Goal: Task Accomplishment & Management: Use online tool/utility

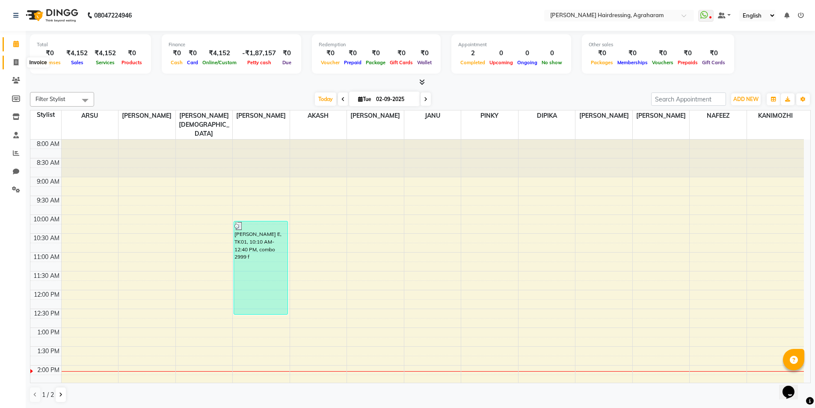
click at [14, 63] on icon at bounding box center [16, 62] width 5 height 6
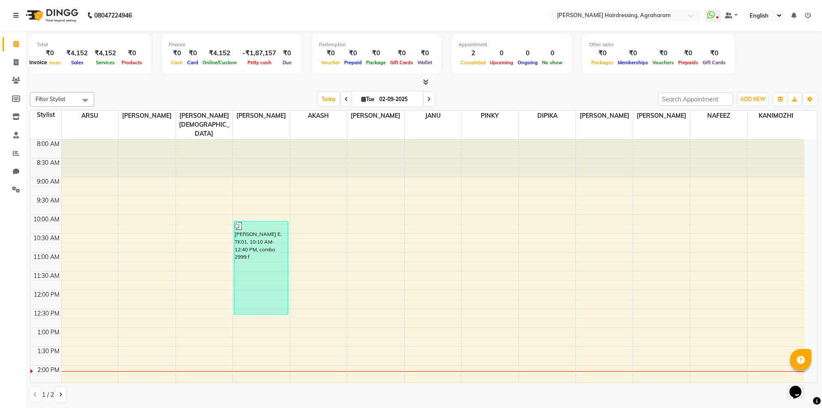
select select "7962"
select select "service"
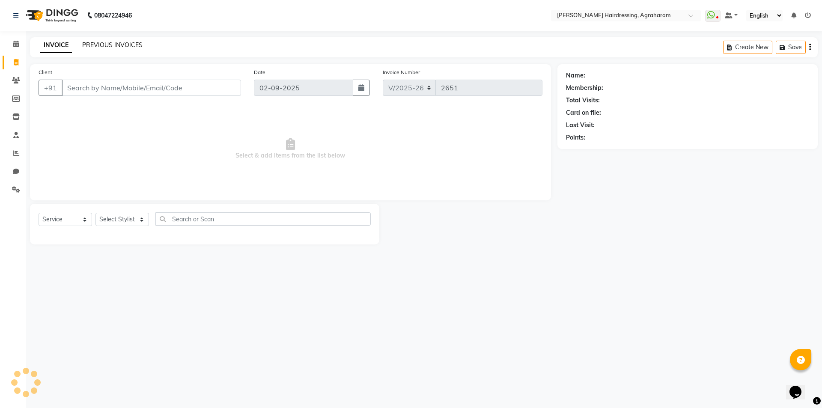
click at [97, 43] on link "PREVIOUS INVOICES" at bounding box center [112, 45] width 60 height 8
